Goal: Task Accomplishment & Management: Complete application form

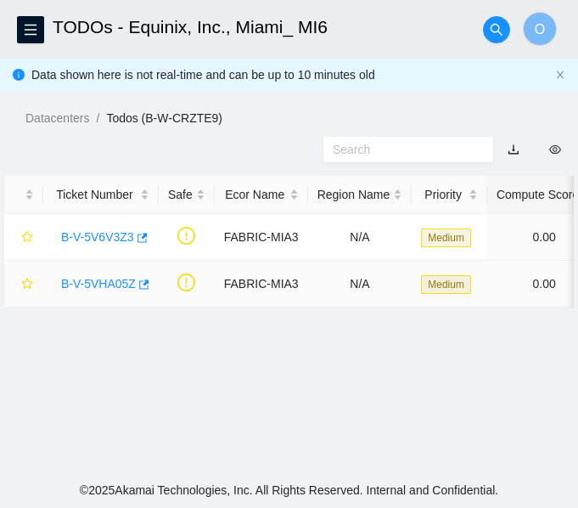
scroll to position [570, 0]
click at [120, 240] on link "B-V-5V6V3Z3" at bounding box center [97, 237] width 73 height 14
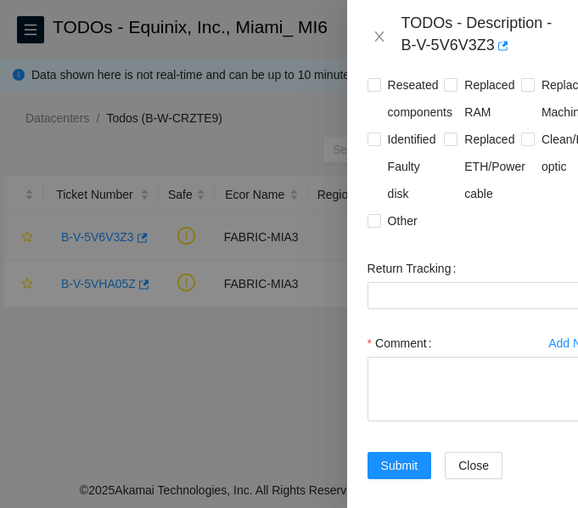
scroll to position [607, 0]
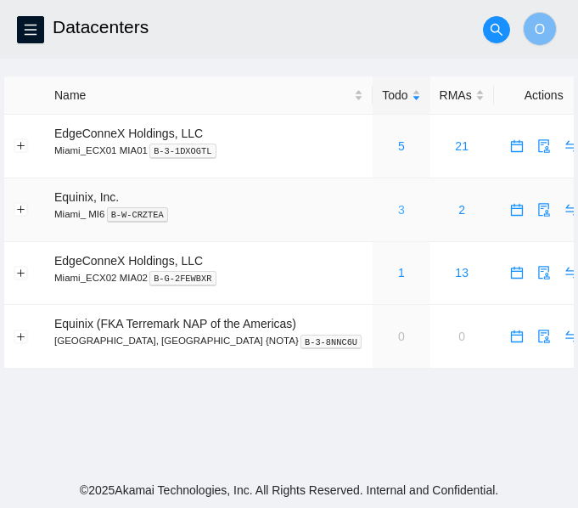
click at [398, 213] on link "3" at bounding box center [401, 210] width 7 height 14
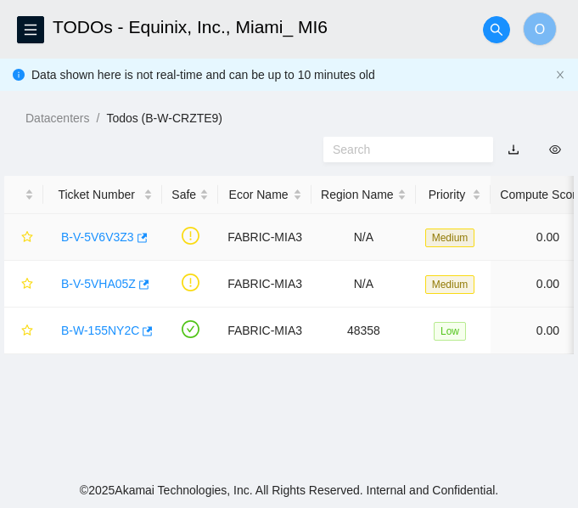
click at [99, 237] on link "B-V-5V6V3Z3" at bounding box center [97, 237] width 73 height 14
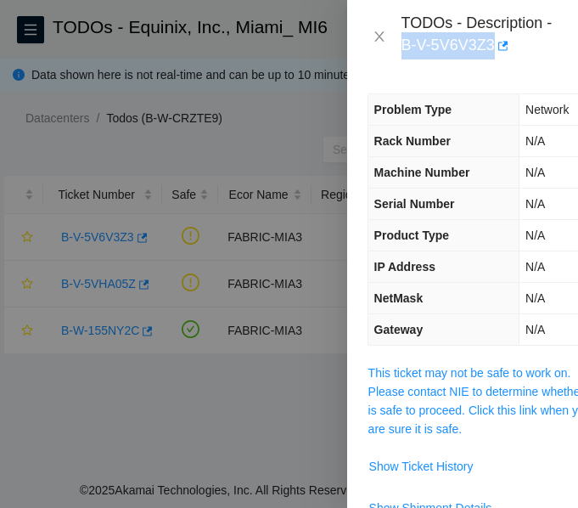
drag, startPoint x: 401, startPoint y: 48, endPoint x: 493, endPoint y: 54, distance: 92.8
click at [493, 54] on div "TODOs - Description - B-V-5V6V3Z3" at bounding box center [480, 37] width 156 height 46
copy div "B-V-5V6V3Z3"
click at [473, 390] on link "This ticket may not be safe to work on. Please contact NIE to determine whether…" at bounding box center [481, 401] width 225 height 70
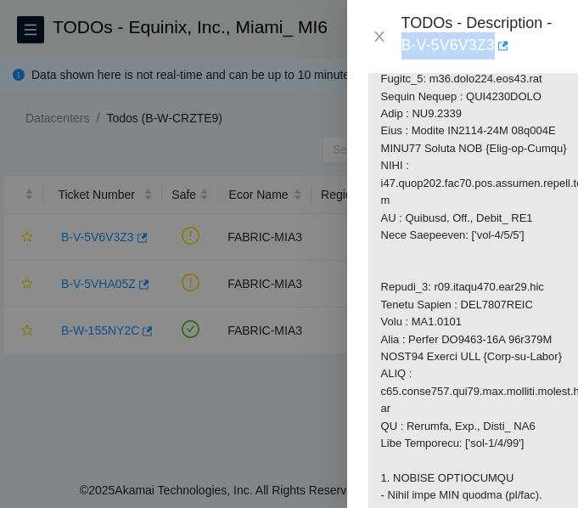
scroll to position [1621, 0]
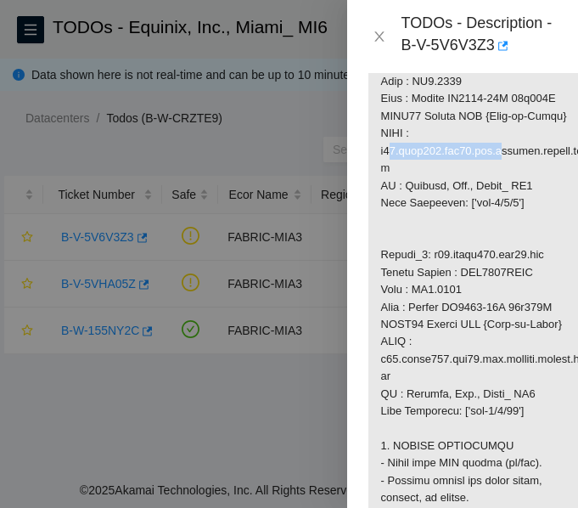
drag, startPoint x: 377, startPoint y: 307, endPoint x: 482, endPoint y: 313, distance: 105.4
click at [482, 313] on p at bounding box center [483, 125] width 229 height 2766
copy p "r04.leaf102.mia03.fab"
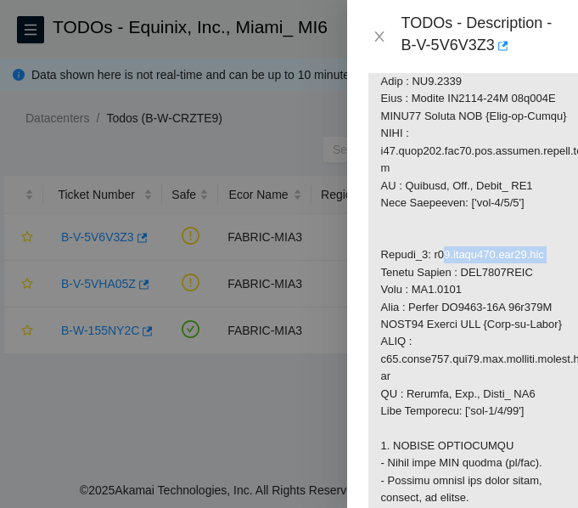
drag, startPoint x: 429, startPoint y: 412, endPoint x: 544, endPoint y: 409, distance: 114.7
click at [544, 409] on p at bounding box center [483, 125] width 229 height 2766
copy p "r01.spine101.mia03.fab"
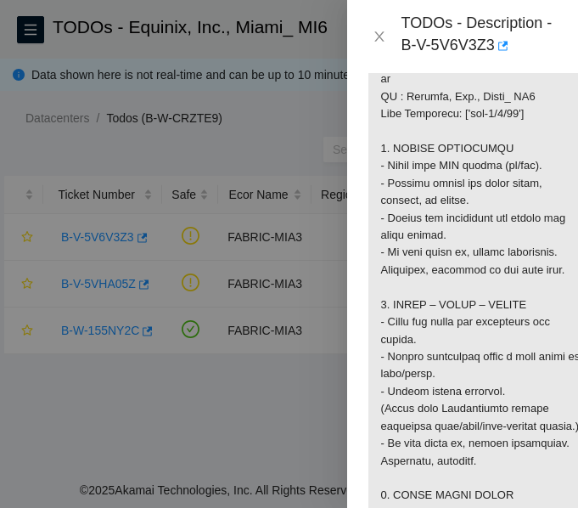
scroll to position [1917, 0]
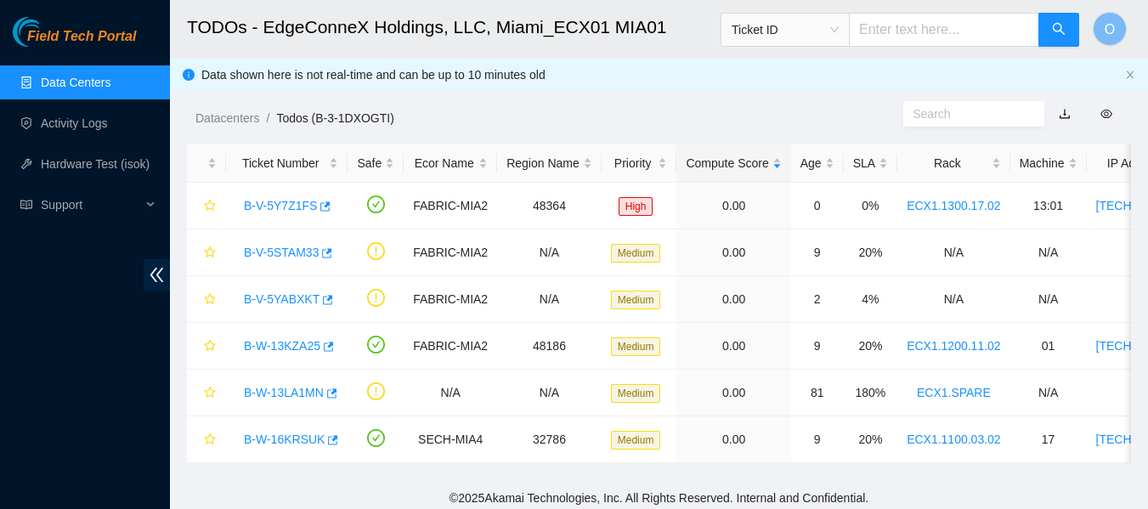
click at [491, 91] on div "Datacenters / Todos (B-3-1DXOGTI) /" at bounding box center [536, 79] width 733 height 95
click at [65, 76] on link "Data Centers" at bounding box center [76, 83] width 70 height 14
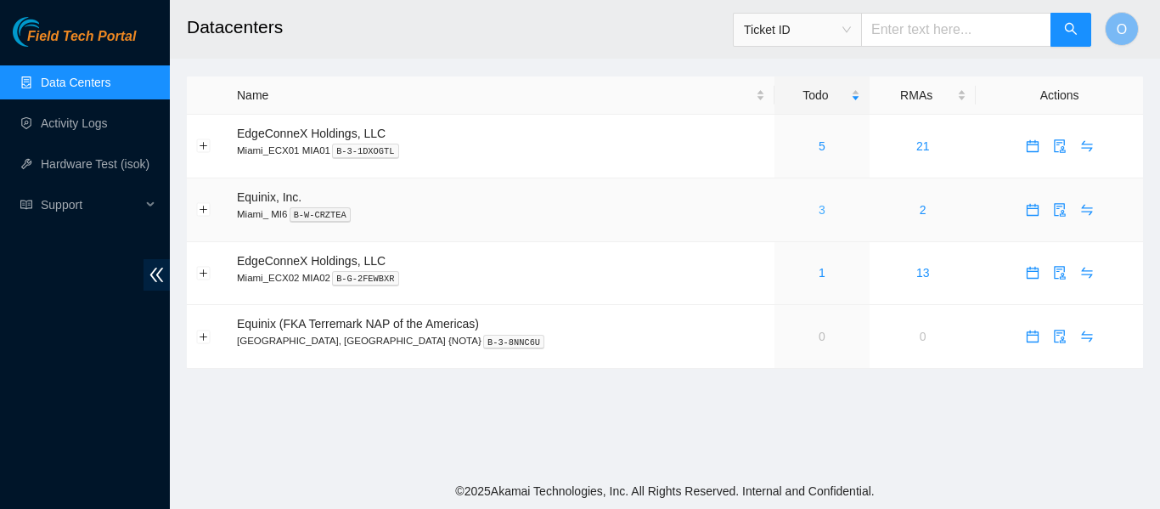
click at [819, 208] on link "3" at bounding box center [822, 210] width 7 height 14
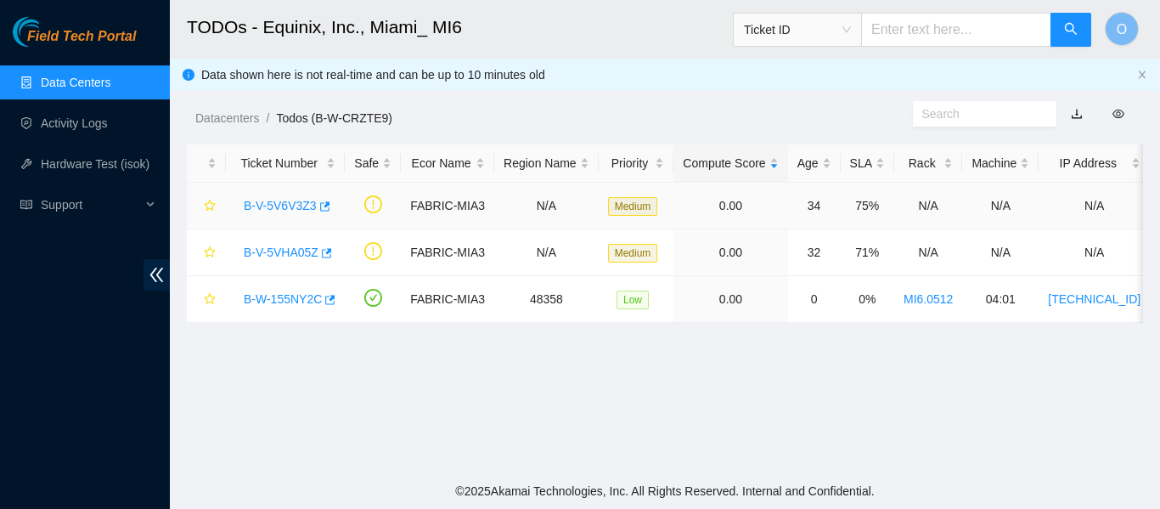
click at [293, 206] on link "B-V-5V6V3Z3" at bounding box center [280, 206] width 73 height 14
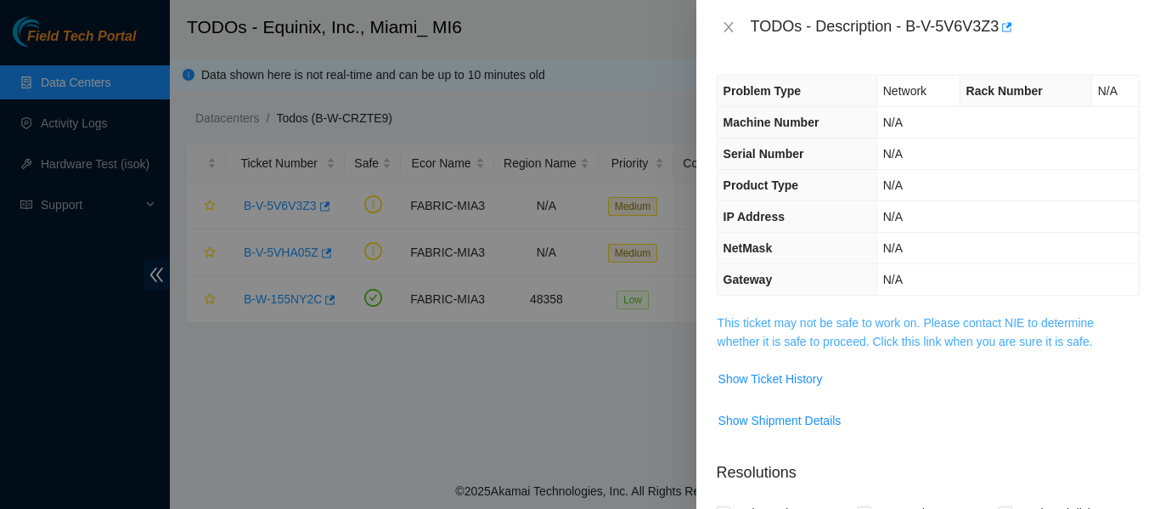
click at [868, 330] on link "This ticket may not be safe to work on. Please contact NIE to determine whether…" at bounding box center [906, 332] width 377 height 32
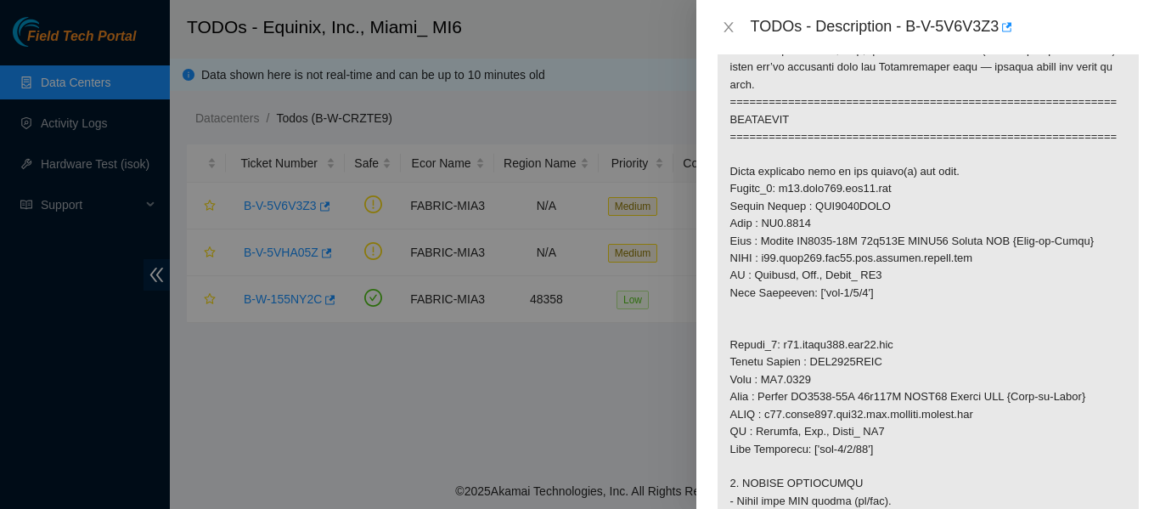
scroll to position [979, 0]
click at [750, 278] on p at bounding box center [928, 249] width 421 height 1830
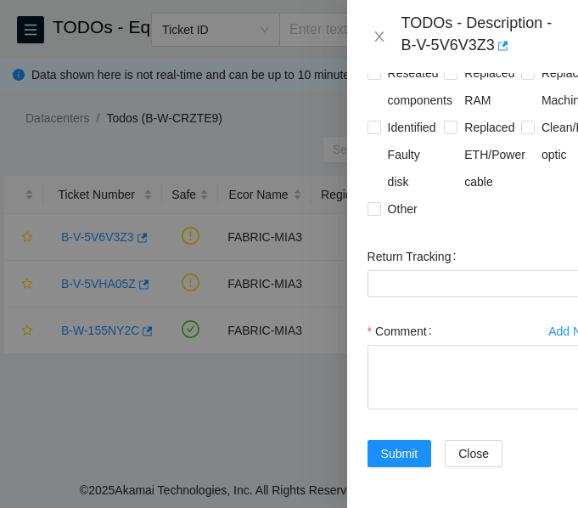
scroll to position [3349, 0]
click at [522, 133] on input "Clean/Replaced optic" at bounding box center [528, 127] width 12 height 12
checkbox input "true"
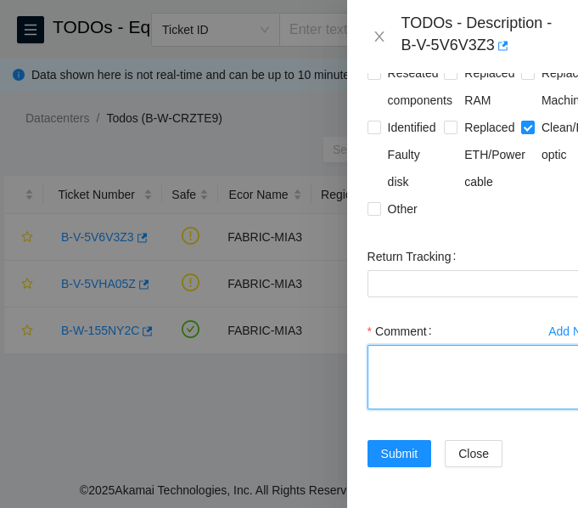
click at [409, 362] on textarea "Comment" at bounding box center [483, 377] width 231 height 65
paste textarea "Verified ticket is safe to work on: YES NOCC Authorized: YES Located and verifi…"
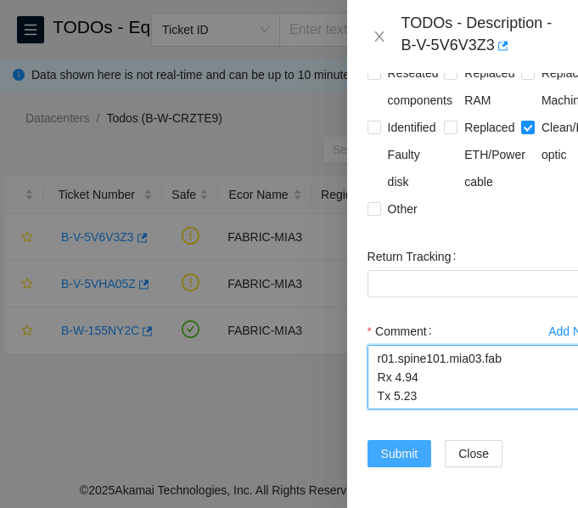
type textarea "Verified ticket is safe to work on: YES NOCC Authorized: YES Located and verifi…"
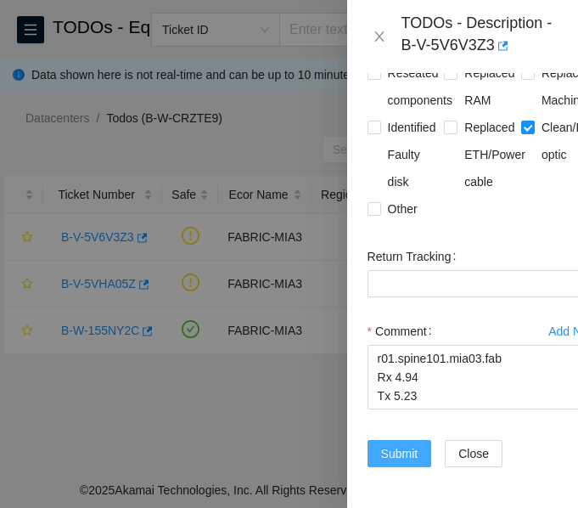
click at [382, 444] on span "Submit" at bounding box center [399, 453] width 37 height 19
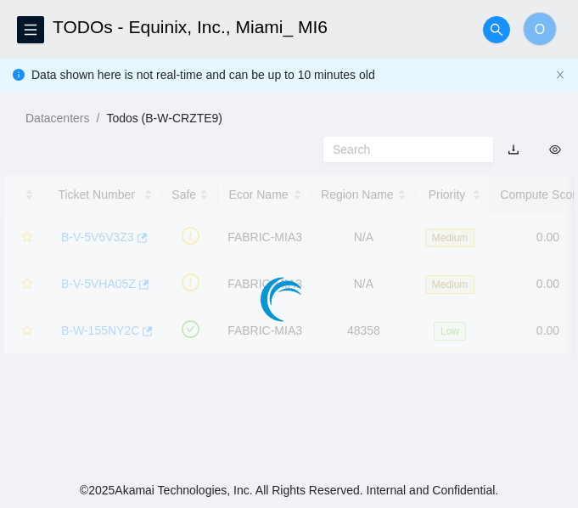
scroll to position [570, 0]
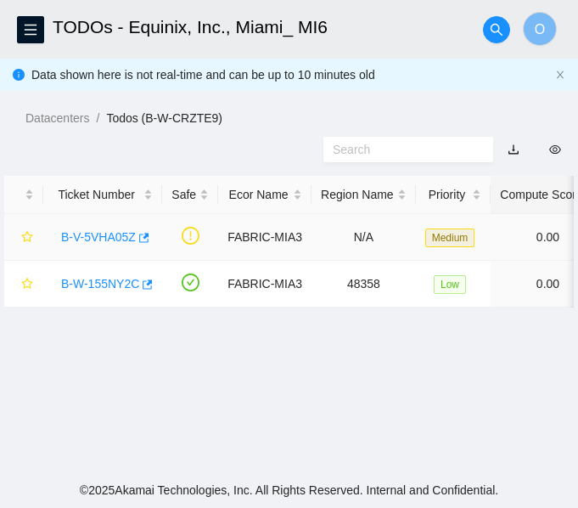
click at [109, 233] on link "B-V-5VHA05Z" at bounding box center [98, 237] width 75 height 14
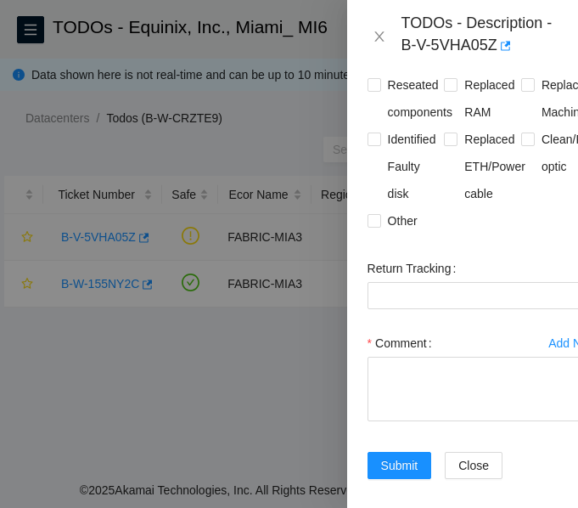
scroll to position [607, 0]
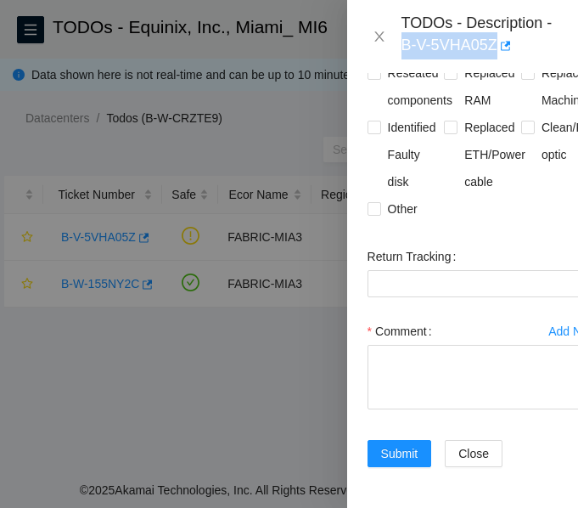
drag, startPoint x: 403, startPoint y: 44, endPoint x: 496, endPoint y: 41, distance: 92.6
click at [496, 41] on div "TODOs - Description - B-V-5VHA05Z" at bounding box center [480, 37] width 156 height 46
copy div "B-V-5VHA05Z"
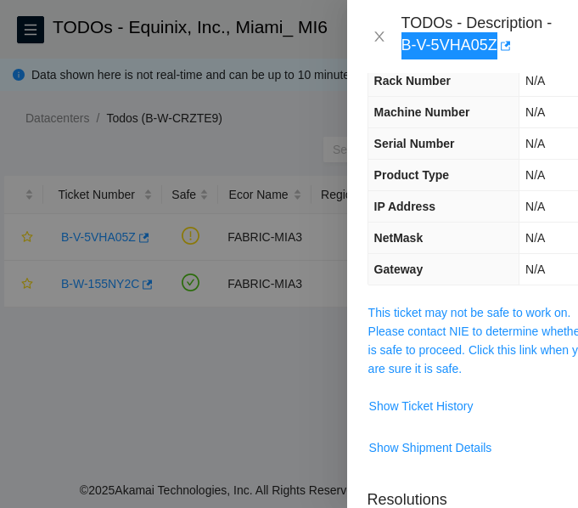
scroll to position [59, 0]
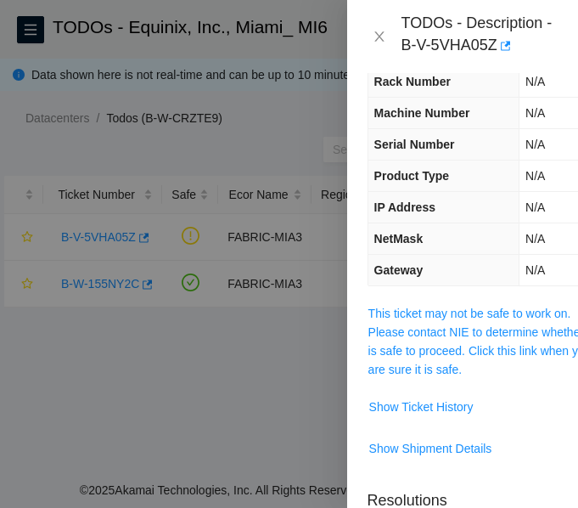
click at [442, 341] on span "This ticket may not be safe to work on. Please contact NIE to determine whether…" at bounding box center [483, 341] width 229 height 75
click at [467, 338] on link "This ticket may not be safe to work on. Please contact NIE to determine whether…" at bounding box center [481, 342] width 225 height 70
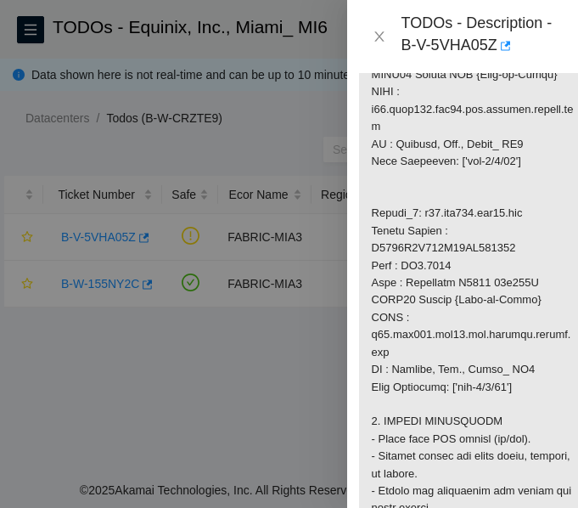
scroll to position [1662, 9]
click at [454, 309] on p at bounding box center [473, 101] width 229 height 2801
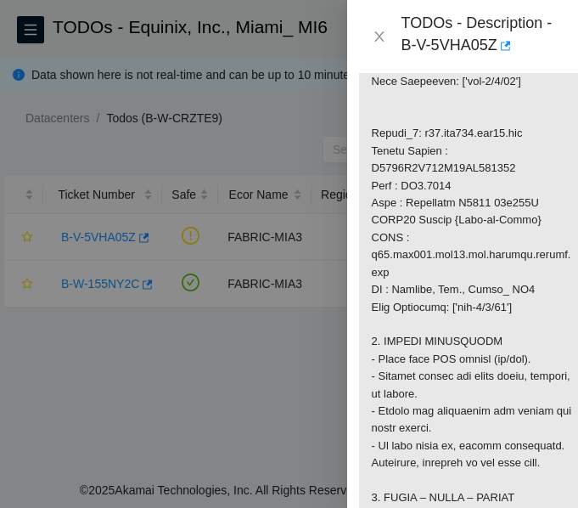
scroll to position [1744, 9]
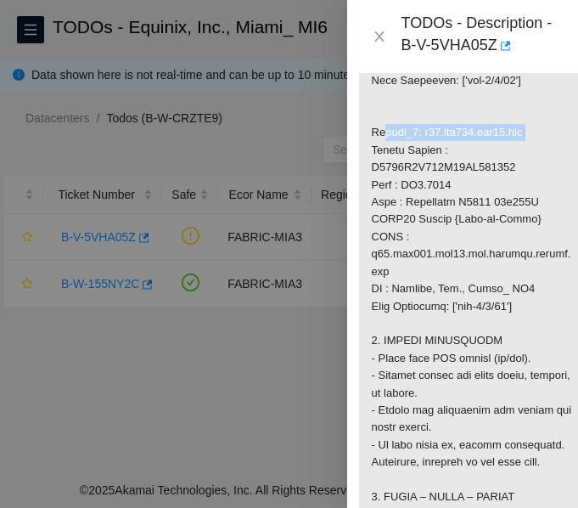
drag, startPoint x: 373, startPoint y: 291, endPoint x: 527, endPoint y: 292, distance: 154.6
click at [527, 292] on p at bounding box center [473, 20] width 229 height 2801
copy p "Router_2: r02.tor101.mia03.fab"
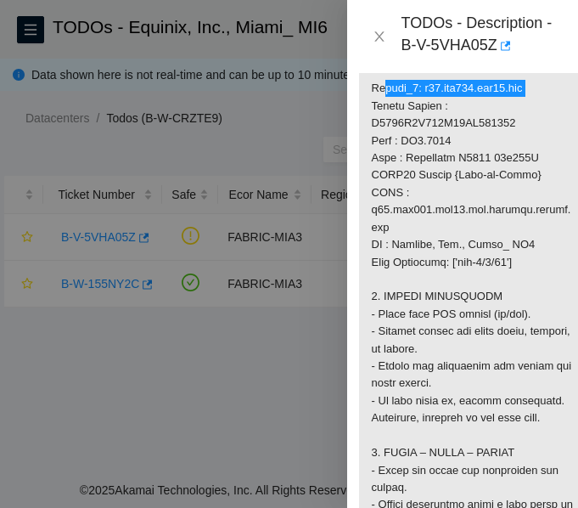
scroll to position [1789, 9]
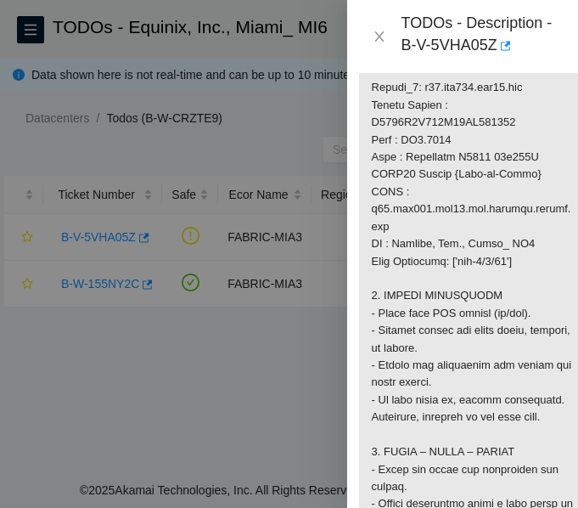
drag, startPoint x: 366, startPoint y: 143, endPoint x: 477, endPoint y: 142, distance: 110.4
copy p "r04.leaf101.mia03.fab."
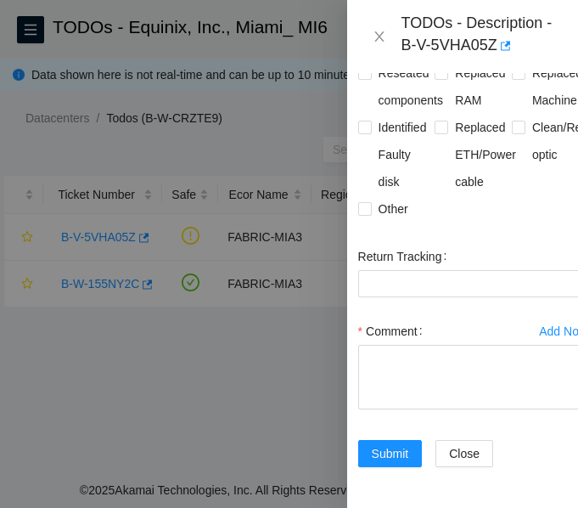
scroll to position [3378, 9]
click at [512, 133] on input "Clean/Replaced optic" at bounding box center [518, 127] width 12 height 12
checkbox input "true"
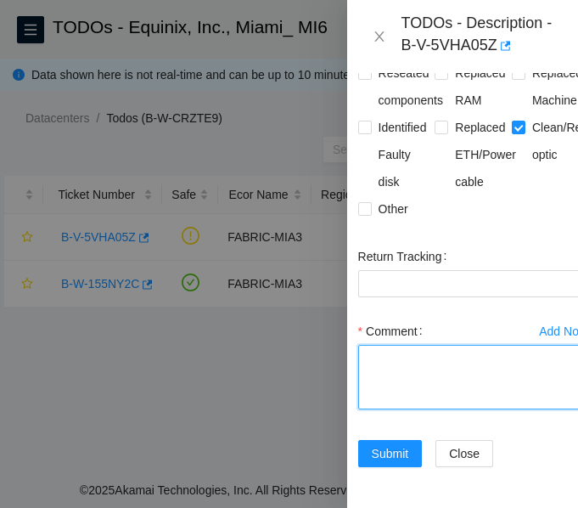
click at [414, 365] on textarea "Comment" at bounding box center [473, 377] width 231 height 65
paste textarea "Verified ticket is safe to work on: YES NOCC Authorized: YES Located and verifi…"
type textarea "Verified ticket is safe to work on: YES NOCC Authorized: YES Located and verifi…"
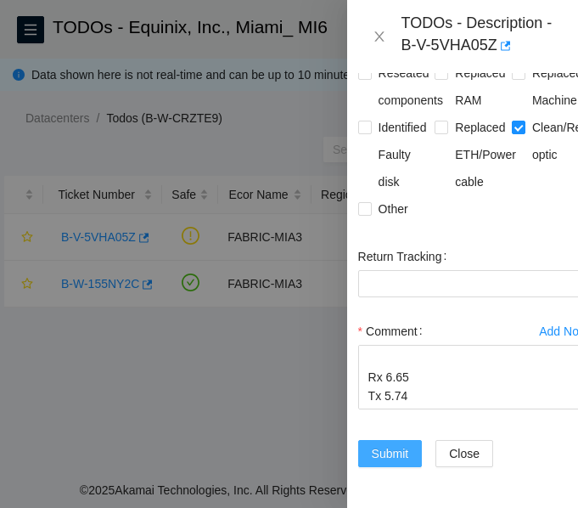
click at [390, 444] on span "Submit" at bounding box center [390, 453] width 37 height 19
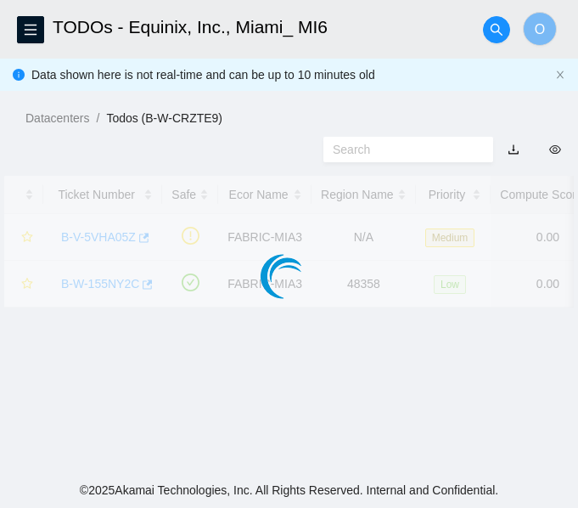
scroll to position [570, 9]
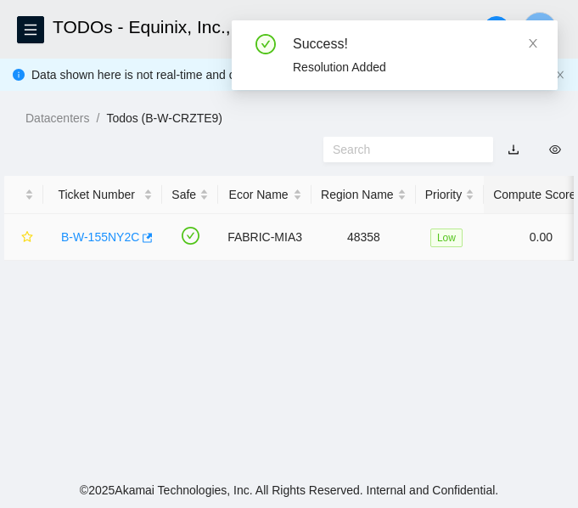
click at [104, 234] on link "B-W-155NY2C" at bounding box center [100, 237] width 78 height 14
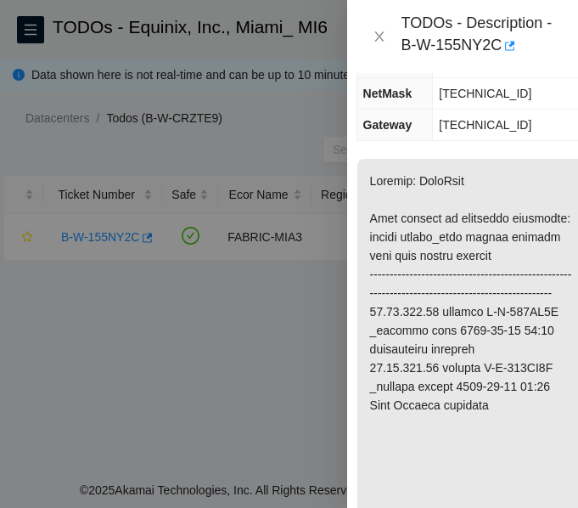
scroll to position [0, 11]
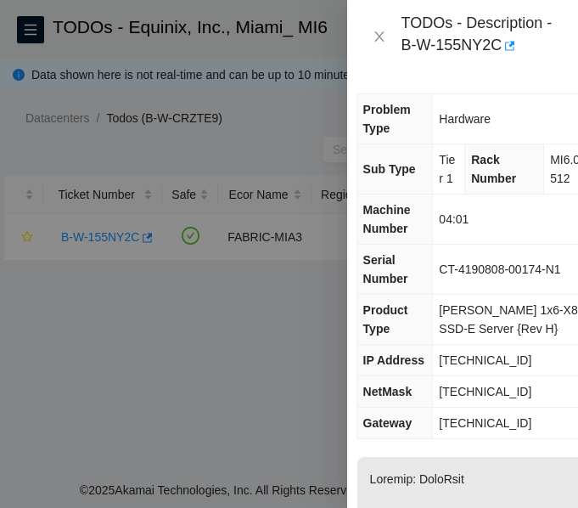
click at [482, 140] on td "Hardware" at bounding box center [510, 119] width 154 height 50
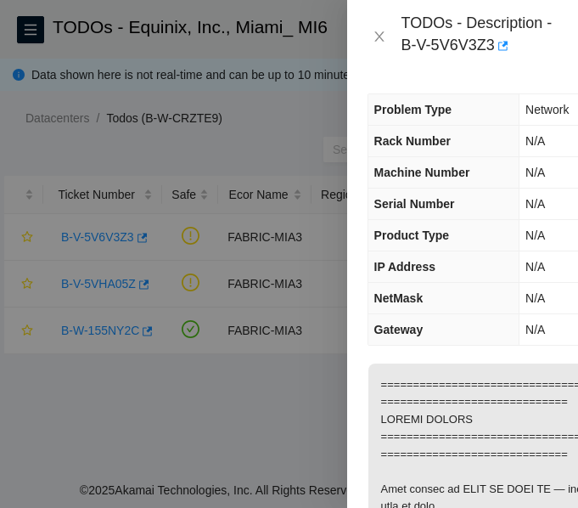
scroll to position [1917, 0]
